Goal: Task Accomplishment & Management: Manage account settings

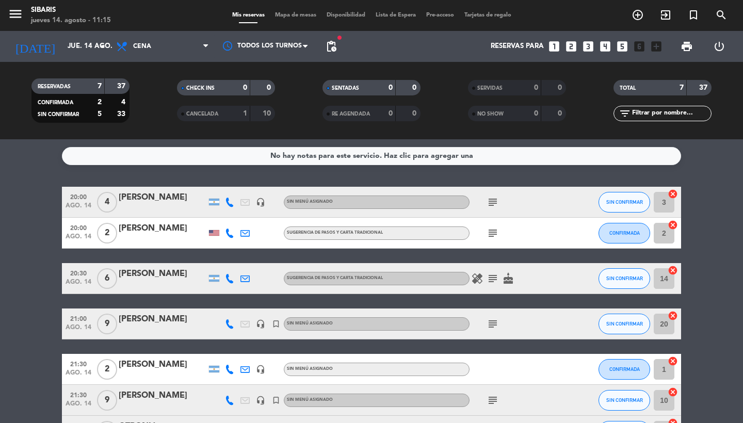
click at [18, 14] on icon "menu" at bounding box center [15, 13] width 15 height 15
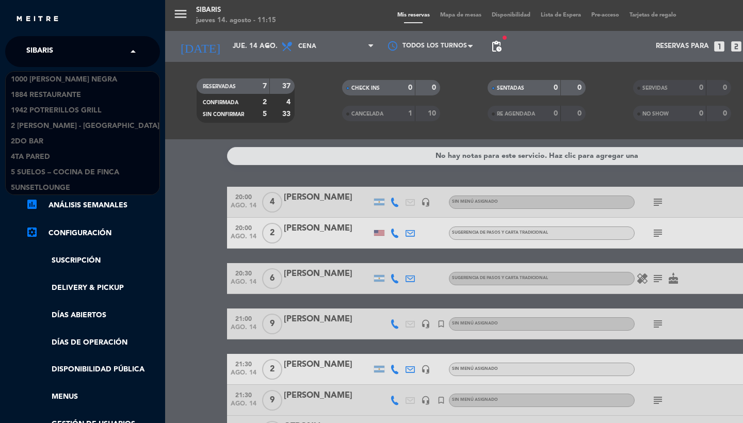
click at [68, 51] on div "× sibaris" at bounding box center [45, 52] width 46 height 22
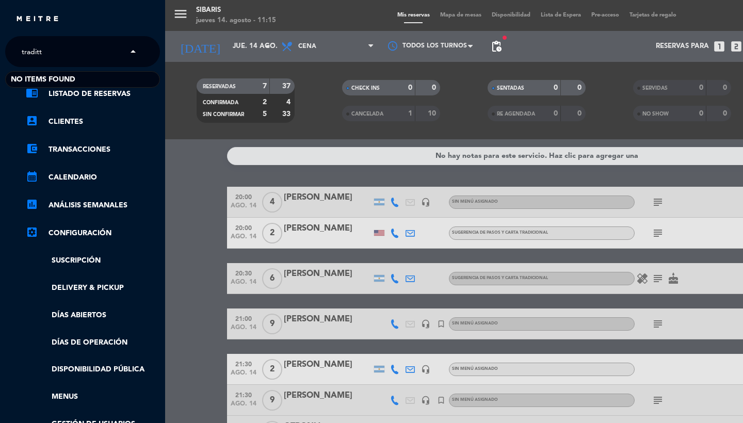
type input "tradit"
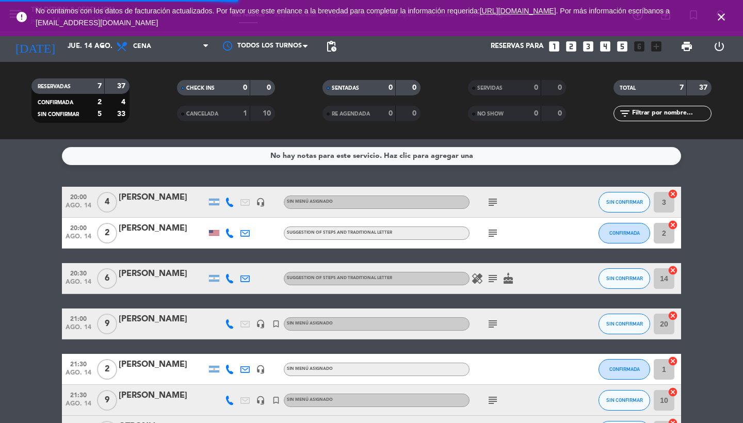
click at [722, 14] on icon "close" at bounding box center [722, 17] width 12 height 12
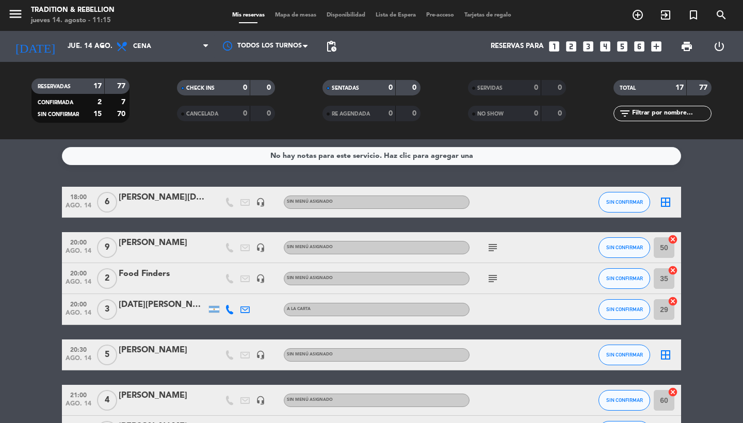
click at [24, 21] on span "menu" at bounding box center [19, 16] width 23 height 24
click at [10, 17] on icon "menu" at bounding box center [15, 13] width 15 height 15
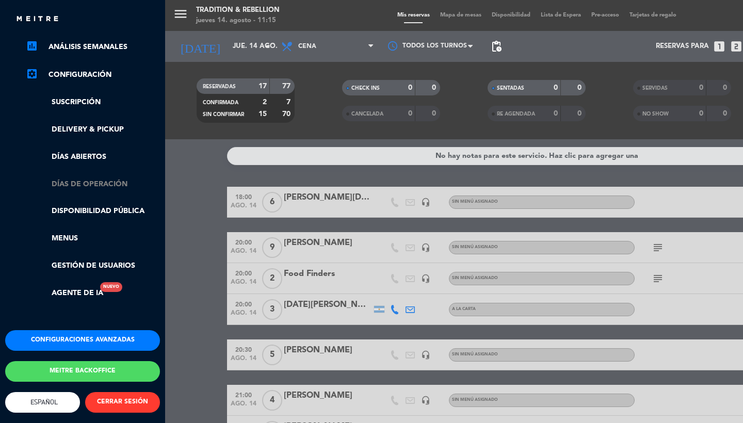
click at [88, 182] on link "Días de Operación" at bounding box center [93, 185] width 134 height 12
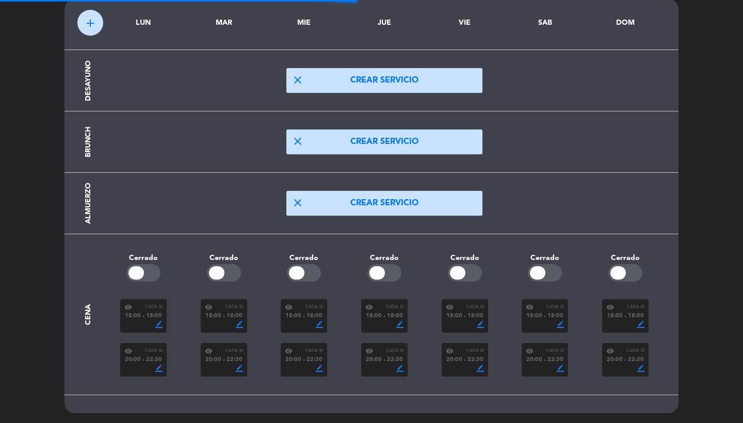
scroll to position [50, 0]
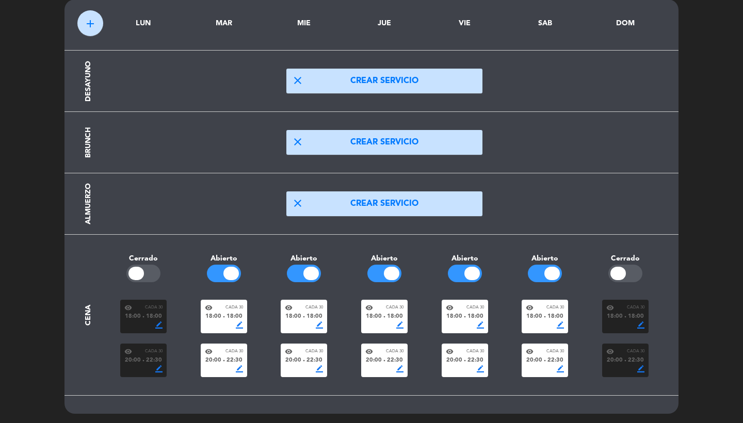
click at [458, 318] on span "18:00" at bounding box center [455, 316] width 16 height 9
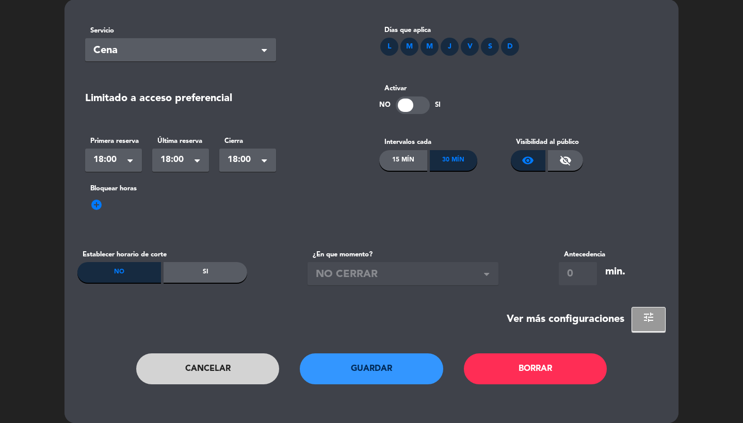
scroll to position [0, 0]
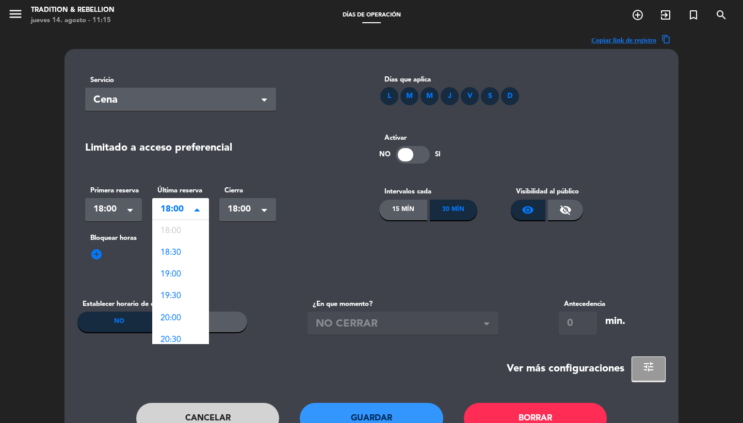
click at [157, 211] on div "Seleccionar × 18:00" at bounding box center [180, 209] width 57 height 23
click at [178, 256] on span "18:30" at bounding box center [171, 253] width 21 height 8
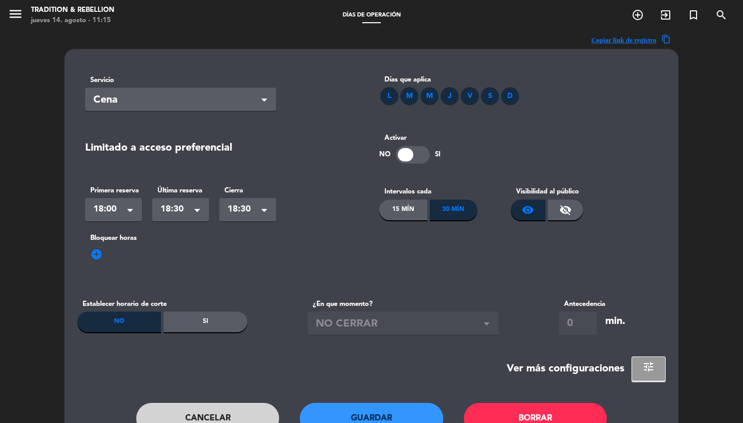
click at [98, 256] on span "add_circle" at bounding box center [96, 254] width 12 height 12
click at [106, 260] on div "Hora" at bounding box center [113, 268] width 57 height 23
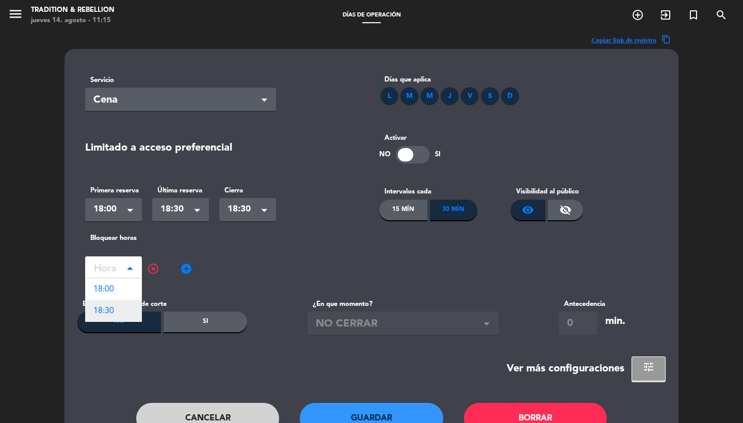
click at [126, 310] on div "18:30" at bounding box center [113, 311] width 57 height 22
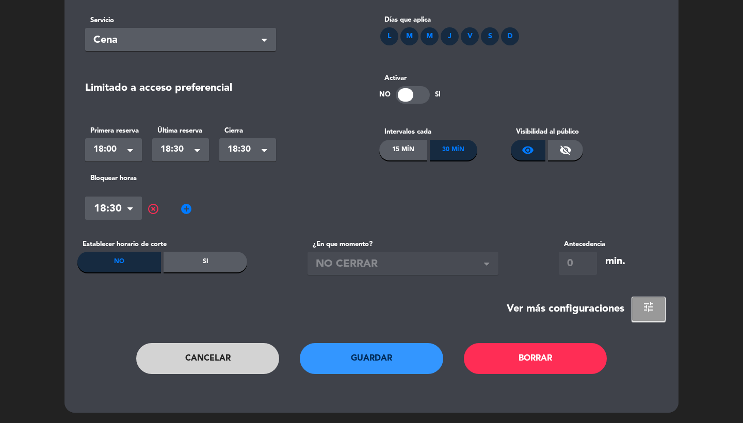
click at [383, 370] on button "Guardar" at bounding box center [372, 358] width 144 height 31
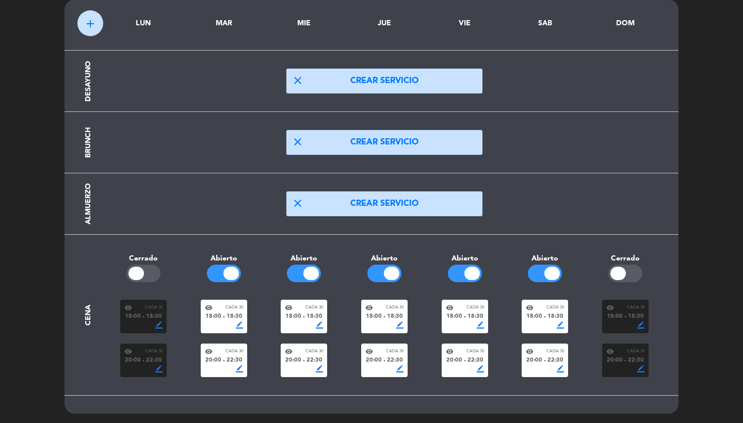
click at [465, 317] on div "18:00 fiber_manual_record 18:30" at bounding box center [465, 316] width 38 height 9
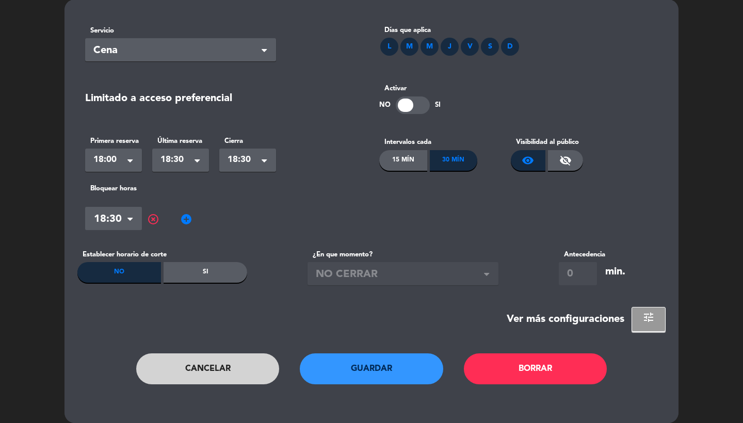
scroll to position [0, 0]
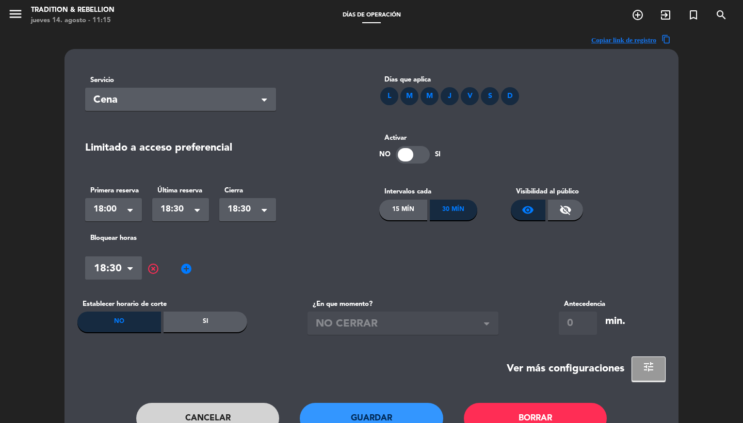
click at [183, 212] on span "18:30" at bounding box center [177, 209] width 32 height 14
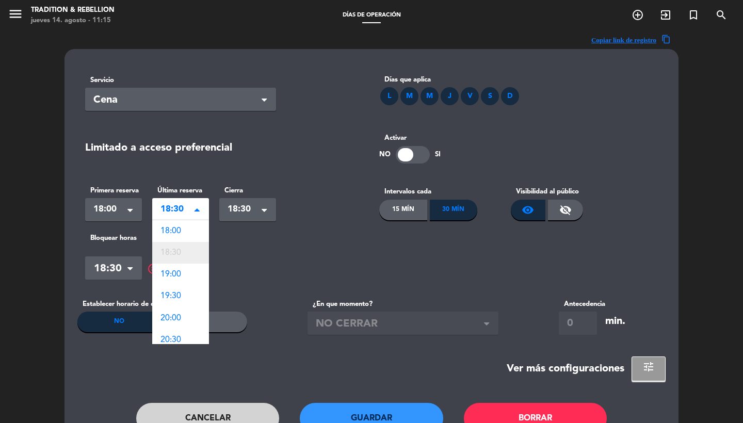
scroll to position [22, 0]
click at [192, 271] on div "19:30" at bounding box center [180, 275] width 57 height 22
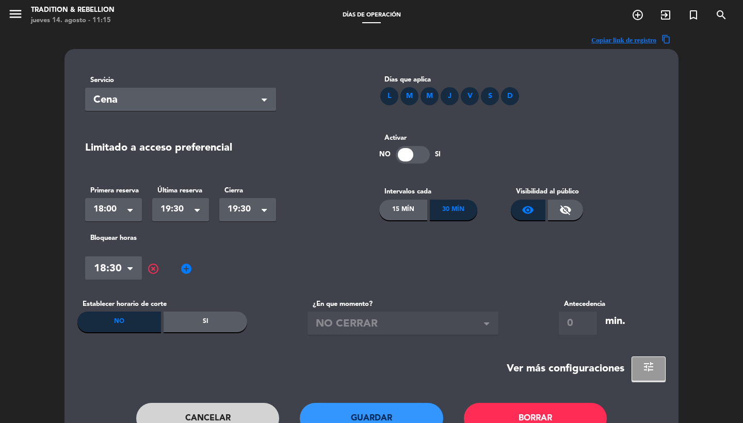
click at [183, 269] on span "add_circle" at bounding box center [186, 269] width 12 height 12
click at [201, 269] on input "text" at bounding box center [203, 270] width 57 height 18
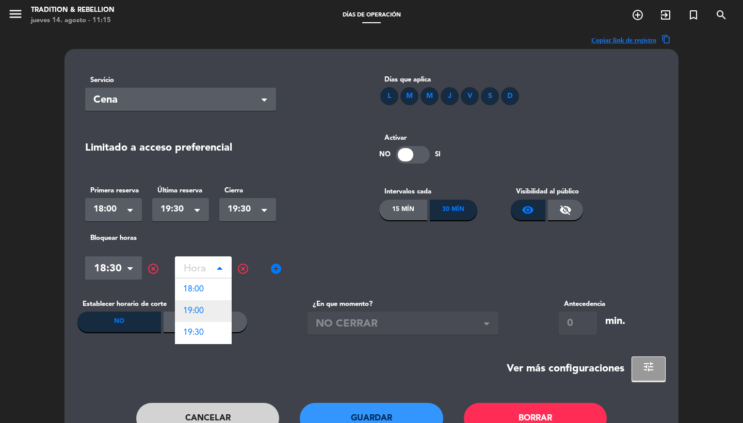
click at [202, 302] on div "19:00" at bounding box center [203, 311] width 57 height 22
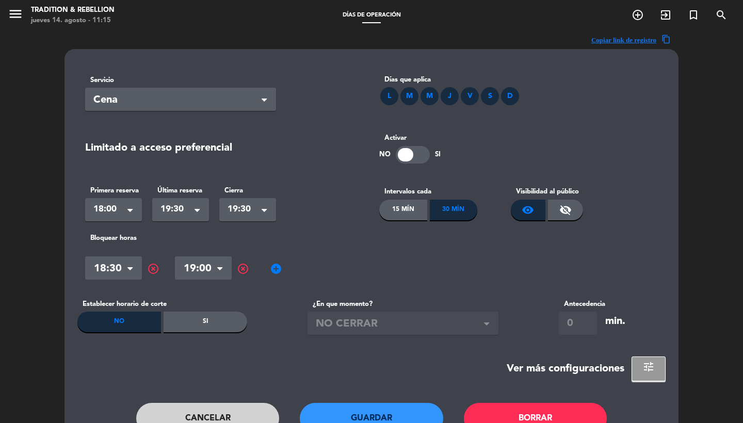
click at [274, 269] on span "add_circle" at bounding box center [276, 269] width 12 height 12
click at [279, 269] on input "text" at bounding box center [293, 270] width 57 height 18
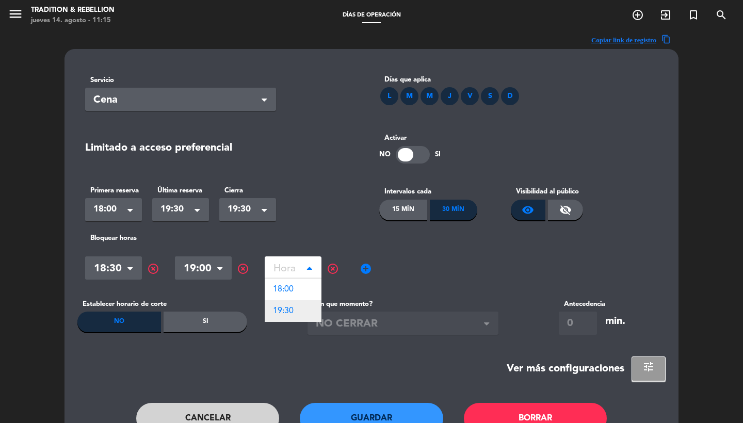
click at [296, 311] on div "19:30" at bounding box center [293, 311] width 57 height 22
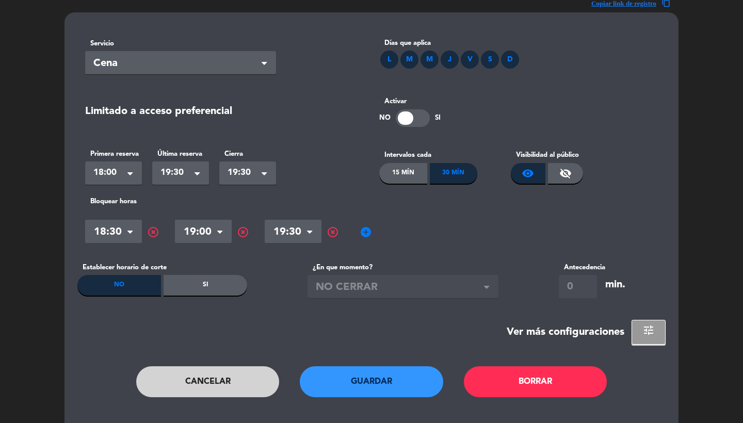
click at [350, 387] on button "Guardar" at bounding box center [372, 382] width 144 height 31
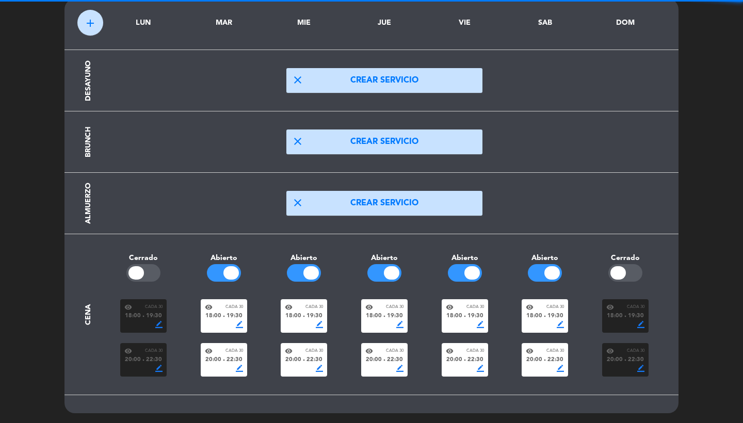
scroll to position [50, 0]
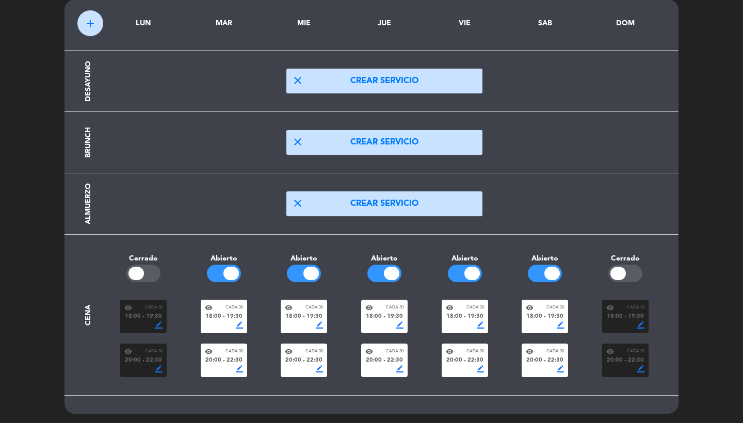
click at [467, 372] on div "visibility Cada 30 20:00 fiber_manual_record 22:30 border_color" at bounding box center [465, 361] width 46 height 34
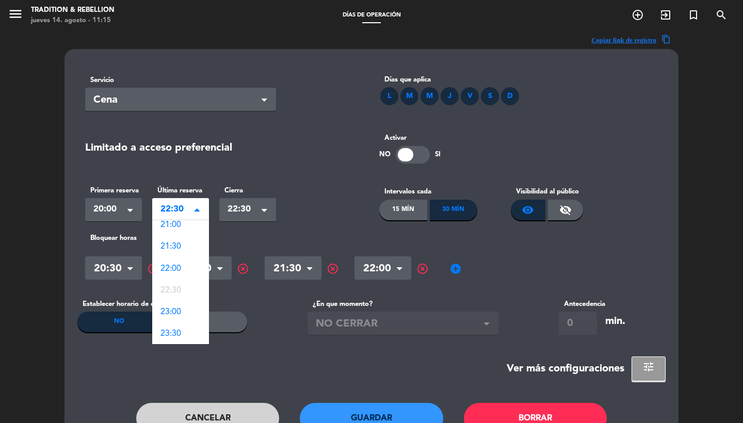
click at [192, 216] on span "22:30" at bounding box center [177, 209] width 32 height 14
drag, startPoint x: 509, startPoint y: 256, endPoint x: 501, endPoint y: 257, distance: 7.8
click at [508, 256] on div "Hora × 20:30 × highlight_off Hora × 21:00 × highlight_off Hora × 21:30 × highli…" at bounding box center [371, 268] width 573 height 31
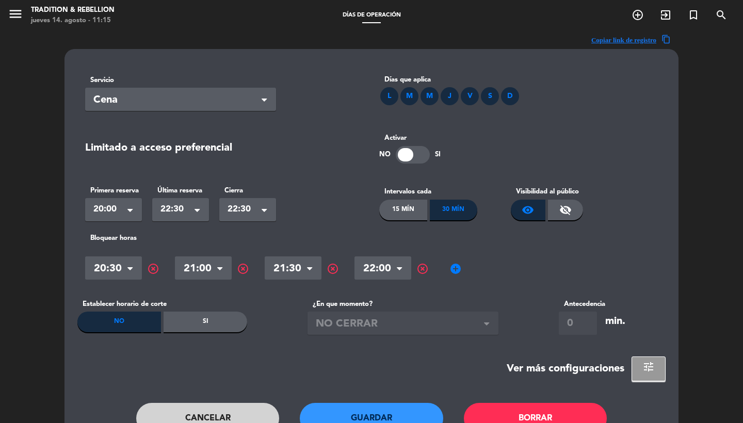
click at [457, 259] on div "Hora × 20:30 × highlight_off Hora × 21:00 × highlight_off Hora × 21:30 × highli…" at bounding box center [371, 268] width 573 height 31
click at [457, 266] on span "add_circle" at bounding box center [456, 269] width 12 height 12
click at [468, 268] on input "text" at bounding box center [473, 270] width 57 height 18
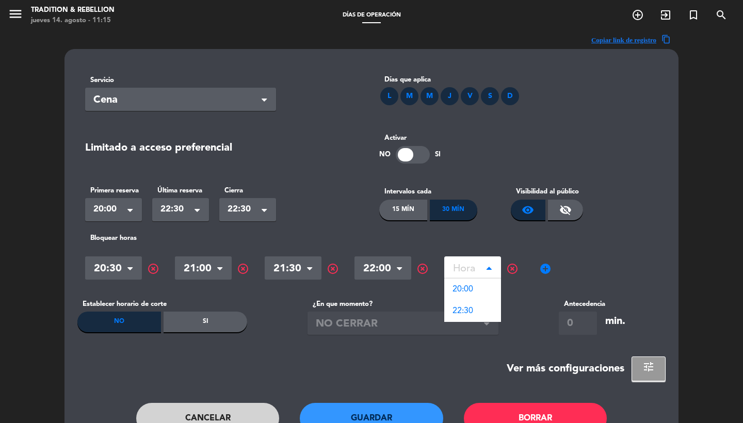
click at [189, 212] on span "22:30" at bounding box center [177, 209] width 32 height 14
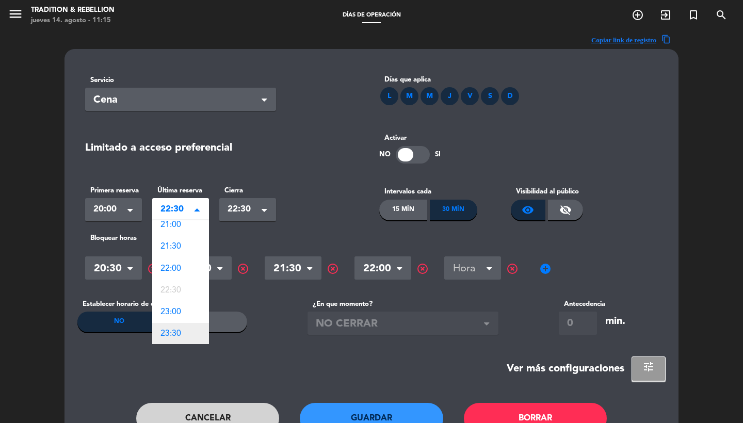
click at [188, 336] on div "23:30" at bounding box center [180, 334] width 57 height 22
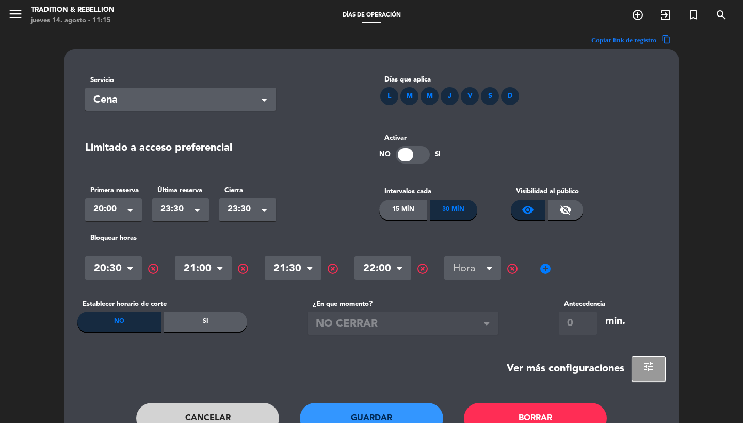
click at [486, 266] on div "Hora" at bounding box center [473, 268] width 57 height 23
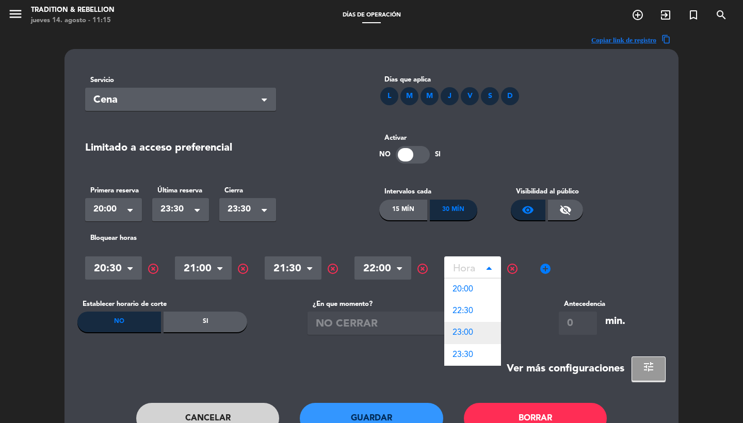
click at [473, 335] on span "23:00" at bounding box center [463, 333] width 21 height 8
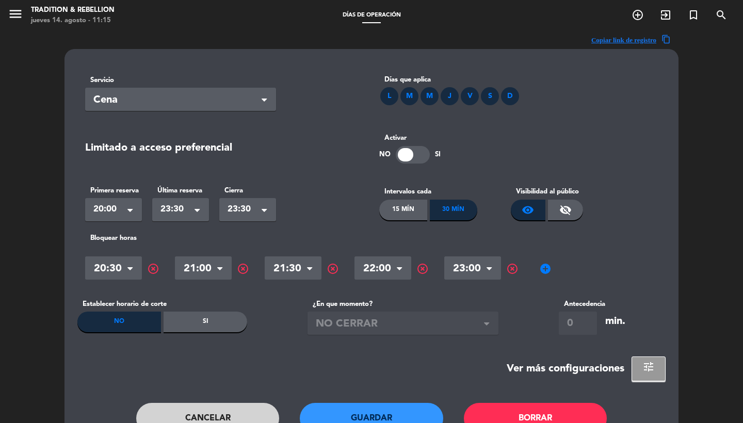
click at [547, 269] on span "add_circle" at bounding box center [545, 269] width 12 height 12
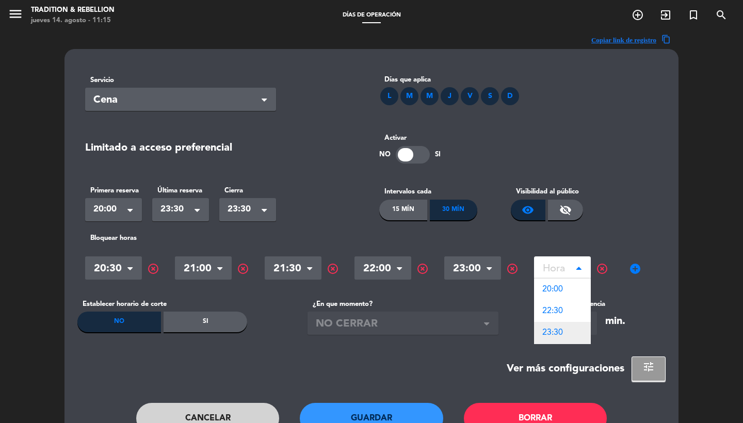
click at [554, 336] on span "23:30" at bounding box center [553, 333] width 21 height 8
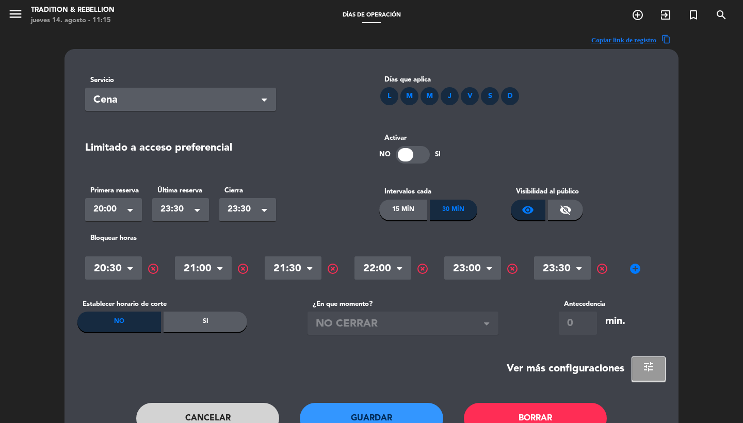
click at [356, 421] on button "Guardar" at bounding box center [372, 418] width 144 height 31
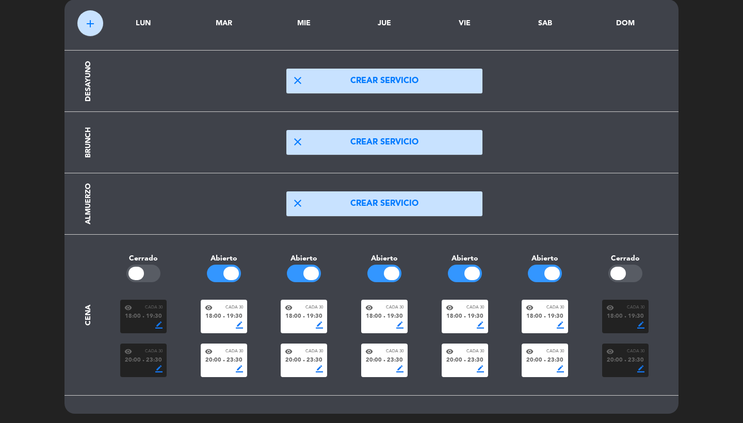
click at [536, 372] on div "border_color" at bounding box center [545, 369] width 38 height 7
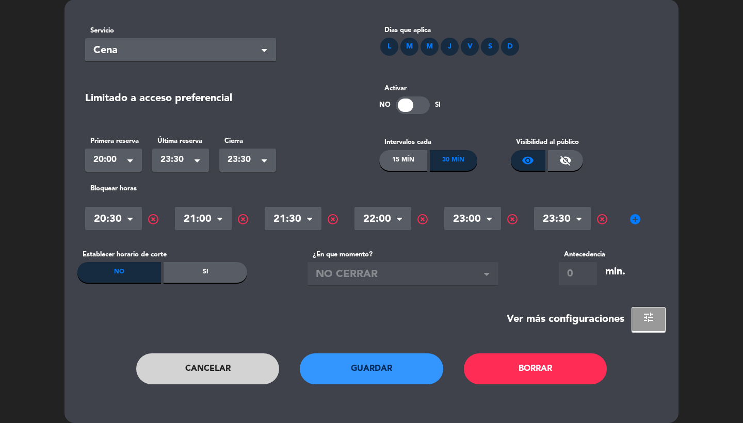
scroll to position [0, 0]
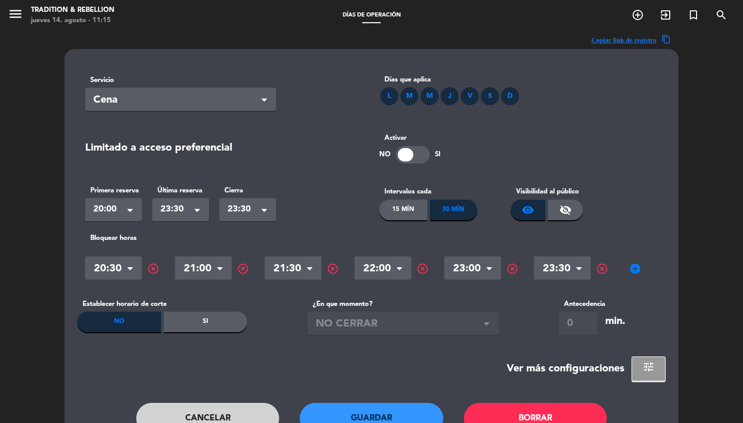
click at [638, 265] on span "add_circle" at bounding box center [635, 269] width 12 height 12
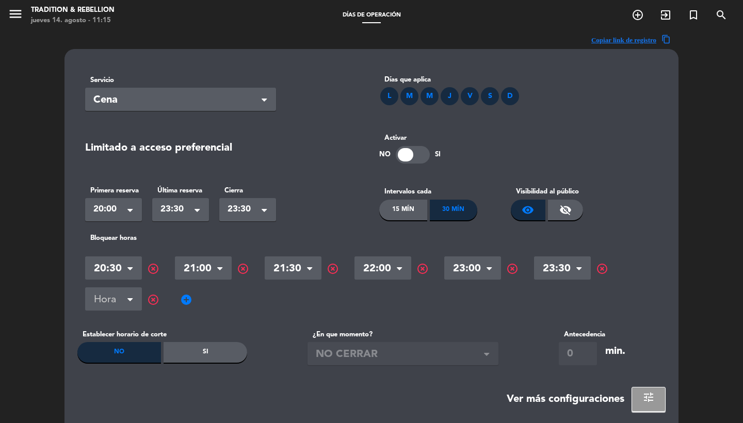
click at [109, 296] on input "text" at bounding box center [113, 301] width 57 height 18
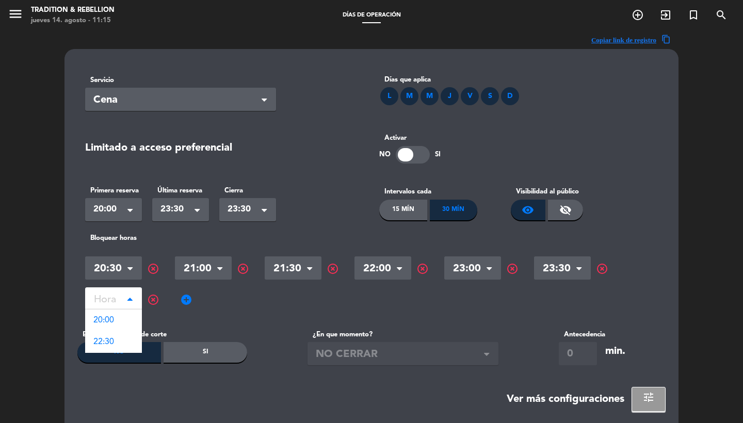
click at [156, 304] on span "highlight_off" at bounding box center [153, 300] width 12 height 12
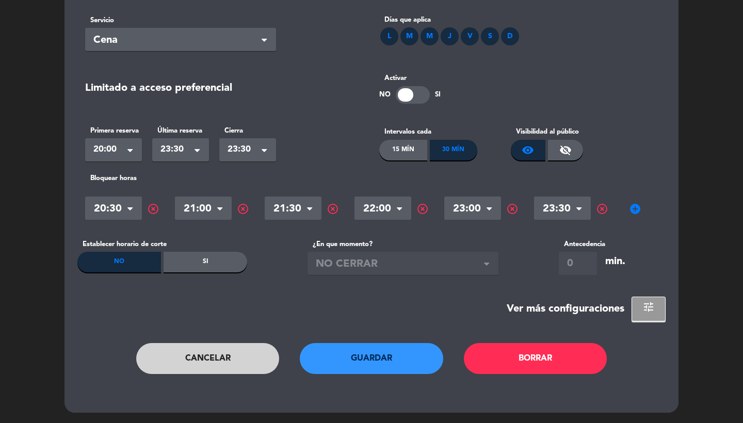
click at [242, 358] on button "Cancelar" at bounding box center [208, 358] width 144 height 31
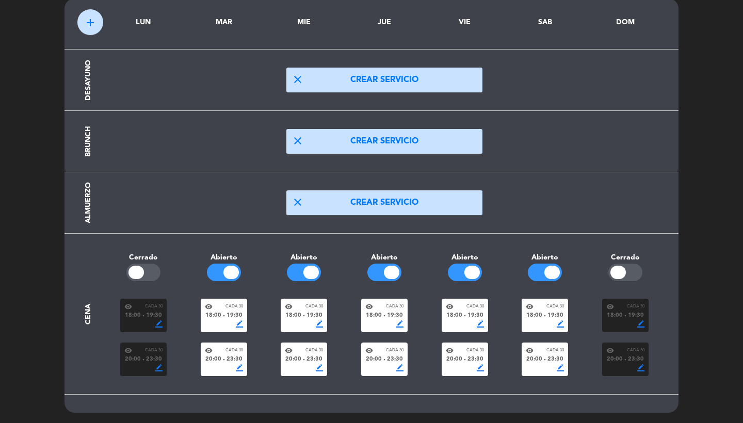
scroll to position [50, 0]
